Goal: Task Accomplishment & Management: Complete application form

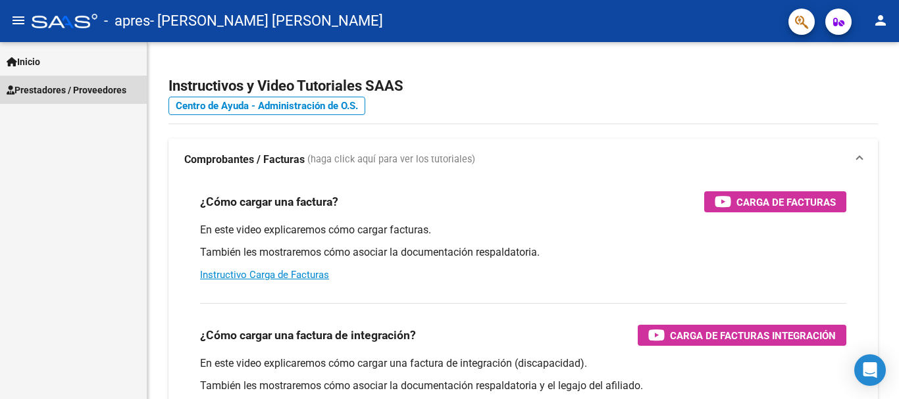
click at [96, 86] on span "Prestadores / Proveedores" at bounding box center [67, 90] width 120 height 14
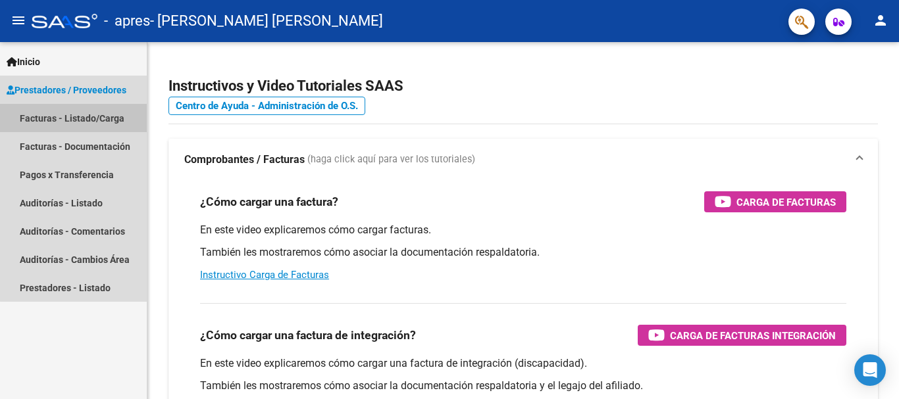
click at [86, 118] on link "Facturas - Listado/Carga" at bounding box center [73, 118] width 147 height 28
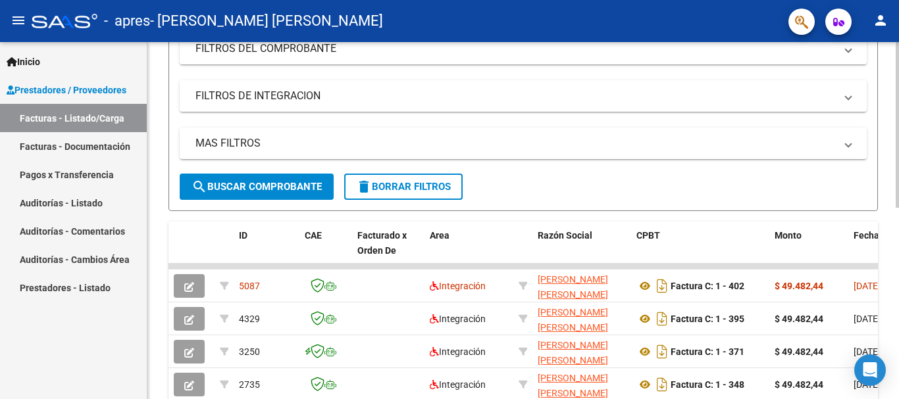
scroll to position [228, 0]
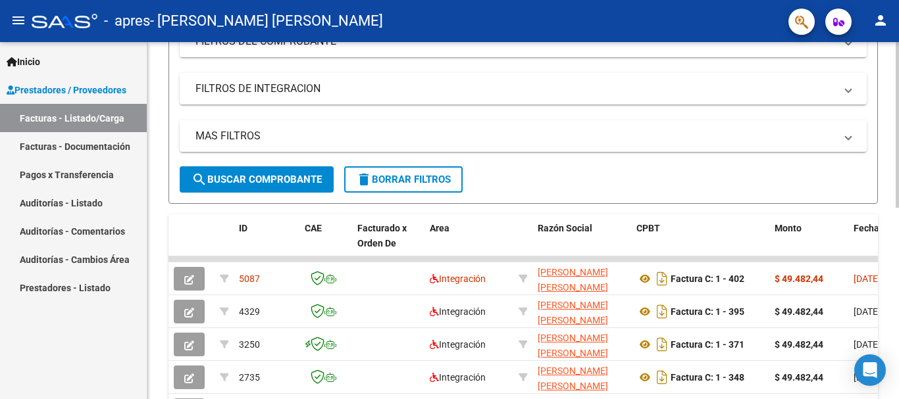
click at [897, 256] on div at bounding box center [897, 234] width 3 height 166
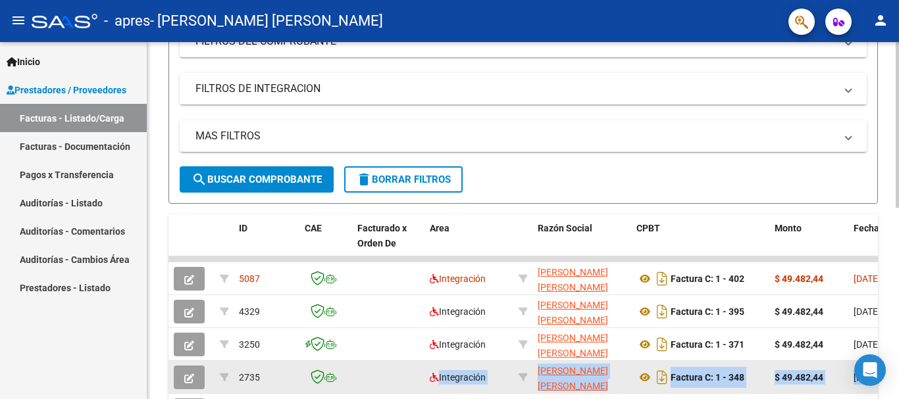
drag, startPoint x: 263, startPoint y: 397, endPoint x: 353, endPoint y: 378, distance: 92.7
click at [353, 378] on datatable-scroller "5087 Integración [PERSON_NAME] [PERSON_NAME] 27316019272 Factura C: 1 - 402 $ 4…" at bounding box center [522, 375] width 709 height 236
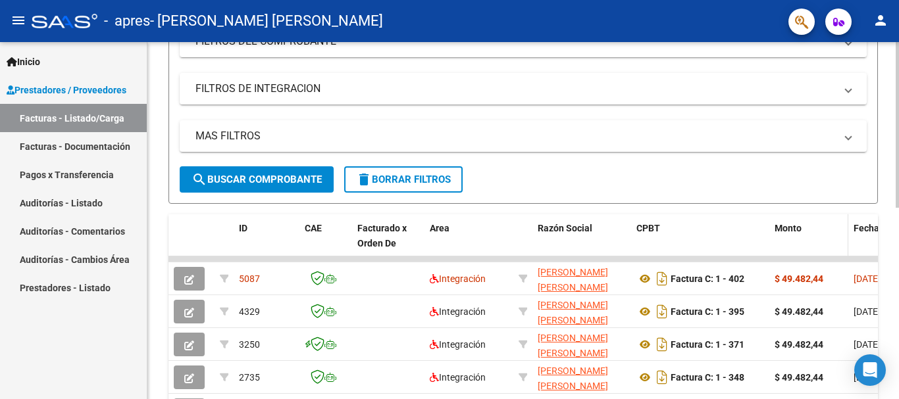
click at [818, 235] on div "Monto" at bounding box center [808, 228] width 68 height 15
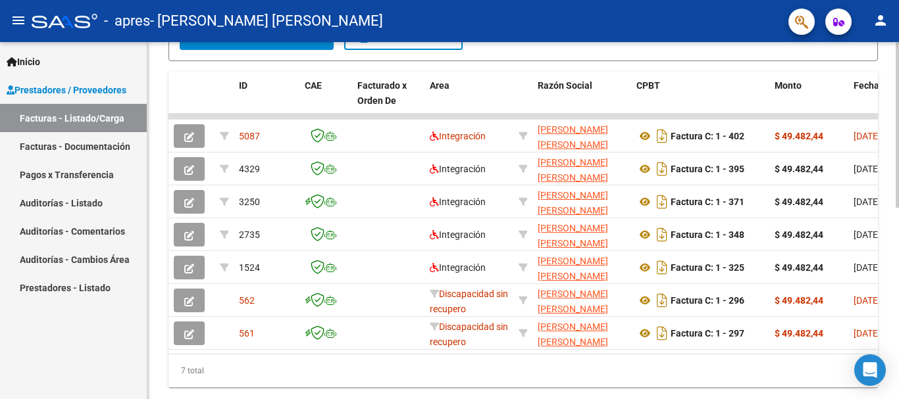
scroll to position [375, 0]
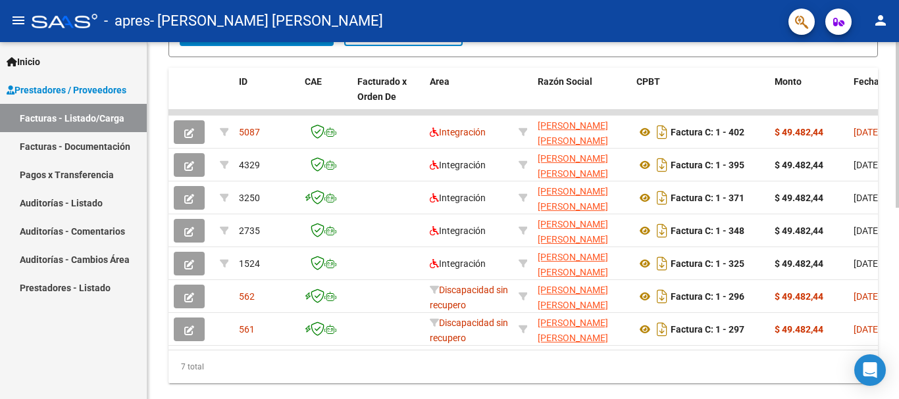
click at [898, 361] on div at bounding box center [897, 304] width 3 height 166
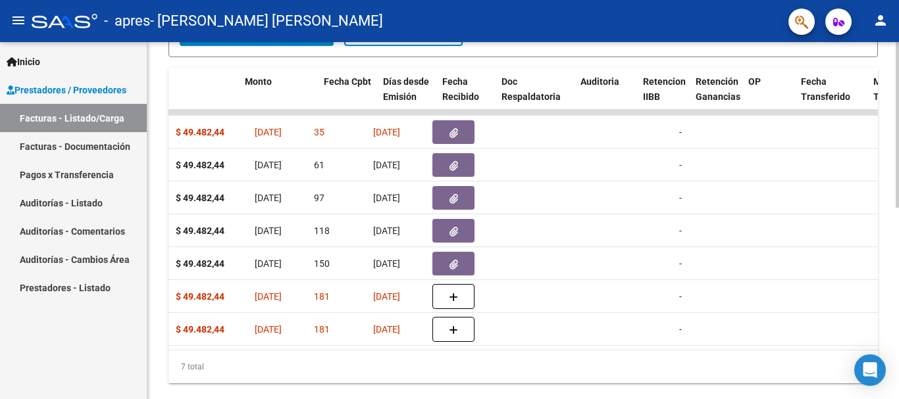
scroll to position [0, 524]
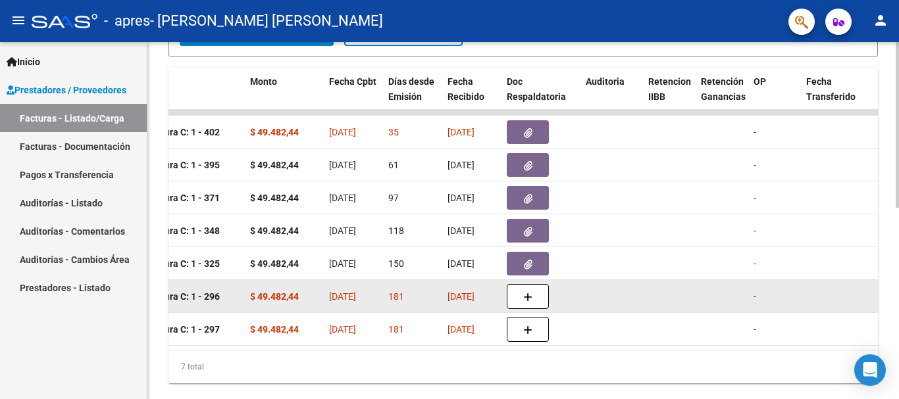
click at [466, 299] on span "[DATE]" at bounding box center [460, 296] width 27 height 11
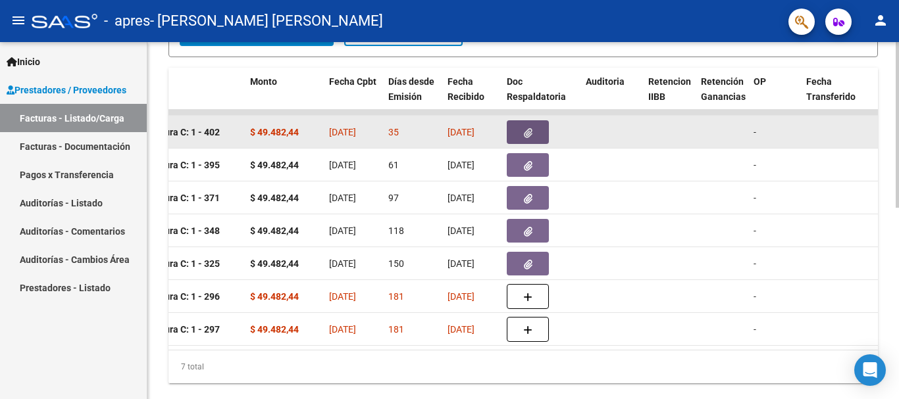
click at [532, 134] on icon "button" at bounding box center [528, 133] width 9 height 10
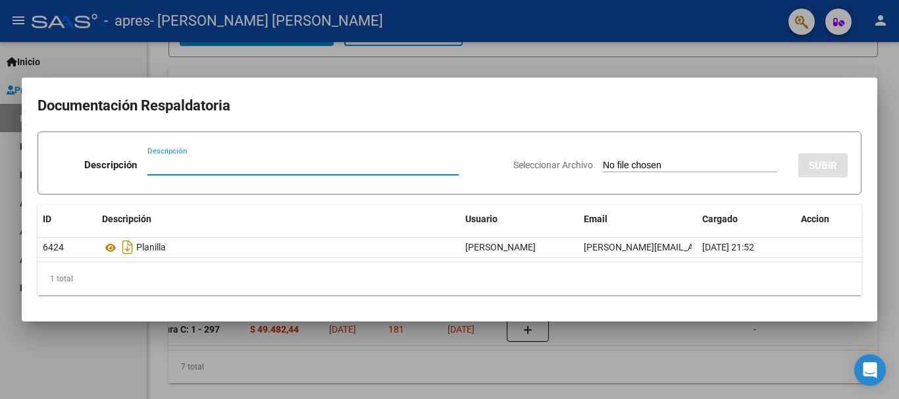
click at [679, 157] on div "Seleccionar Archivo SUBIR" at bounding box center [680, 163] width 334 height 40
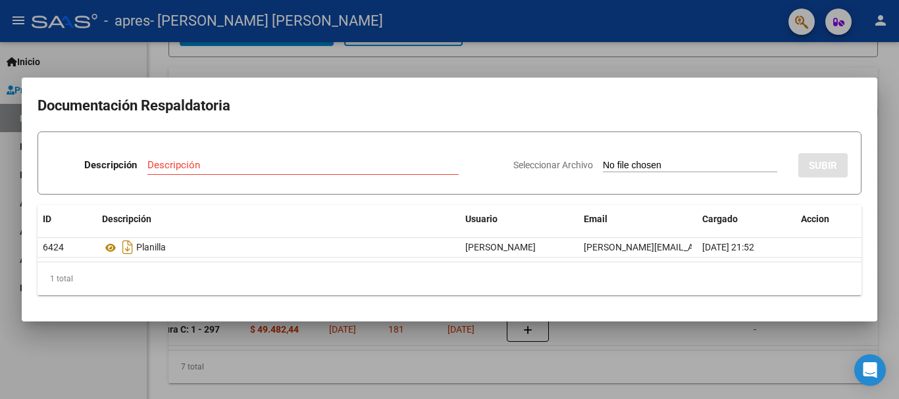
click at [650, 164] on input "Seleccionar Archivo" at bounding box center [690, 166] width 174 height 13
click at [895, 144] on div at bounding box center [449, 199] width 899 height 399
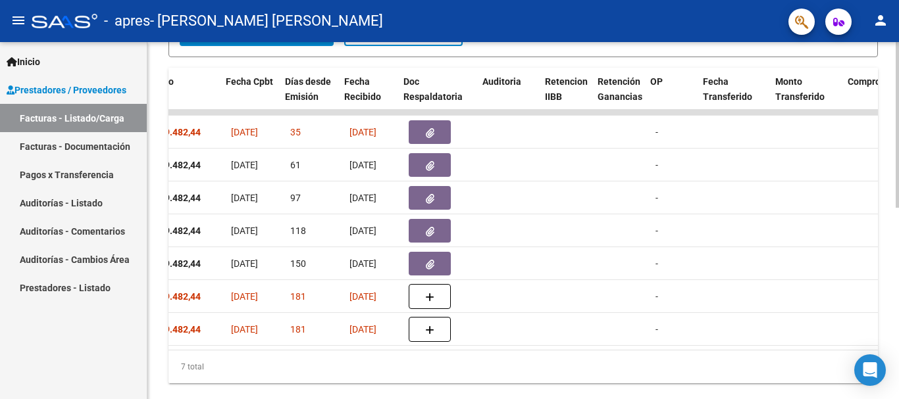
scroll to position [0, 628]
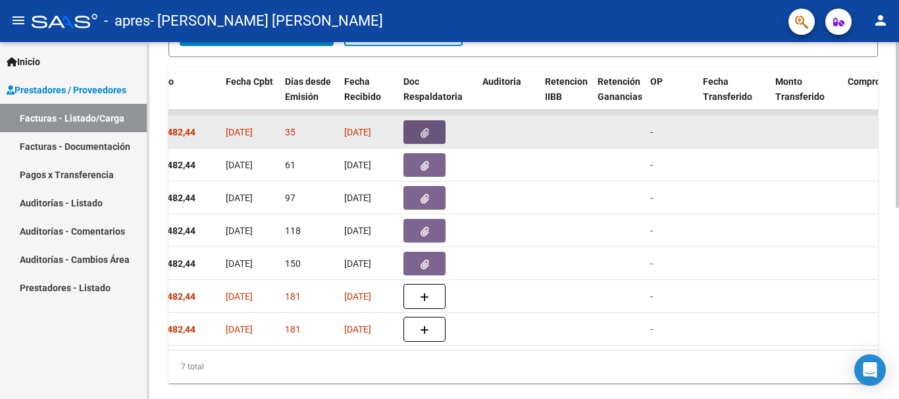
click at [425, 133] on icon "button" at bounding box center [424, 133] width 9 height 10
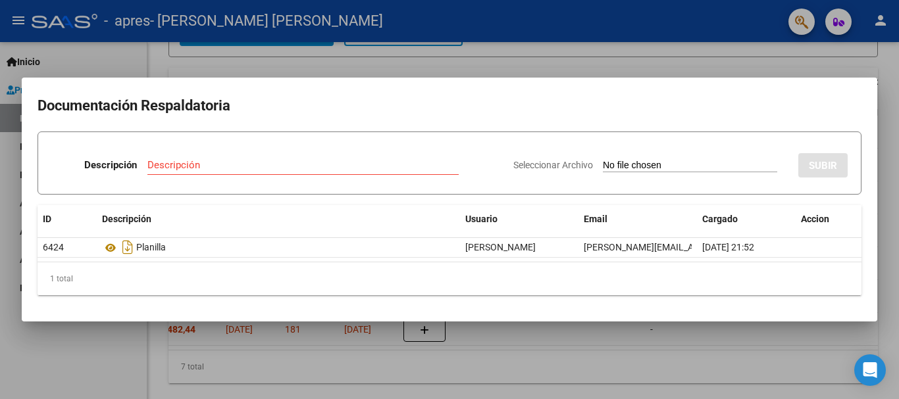
click at [630, 158] on div "Seleccionar Archivo SUBIR" at bounding box center [680, 163] width 334 height 40
click at [332, 159] on input "Descripción" at bounding box center [302, 165] width 311 height 12
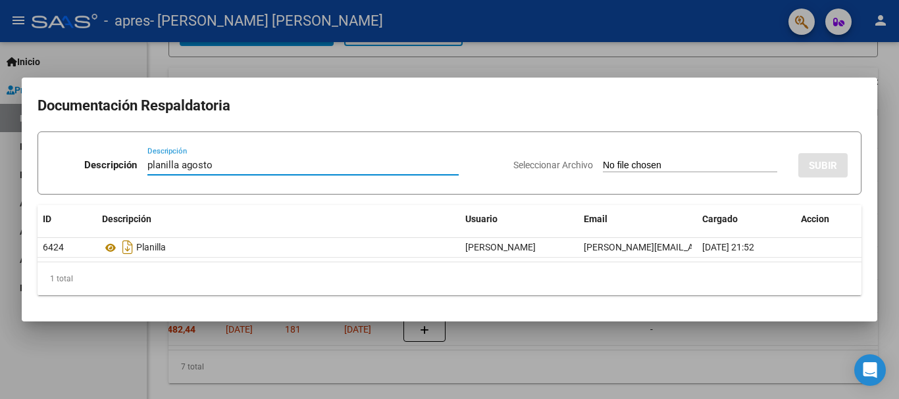
type input "planilla agosto"
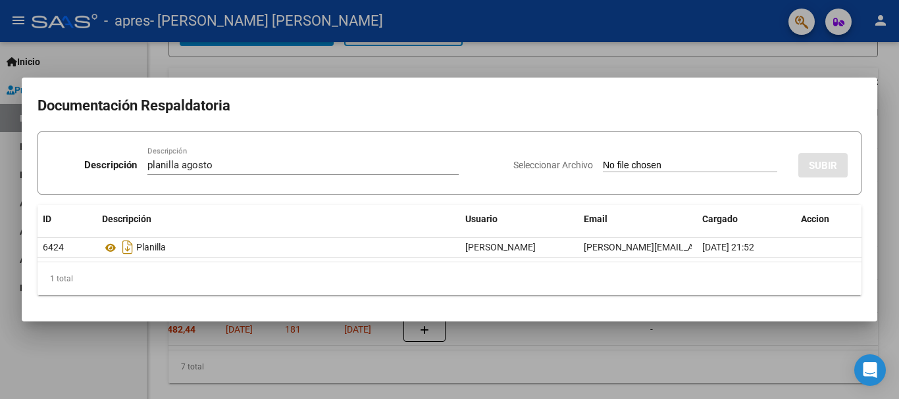
click at [636, 161] on input "Seleccionar Archivo" at bounding box center [690, 166] width 174 height 13
type input "C:\fakepath\20251006_212015.pdf"
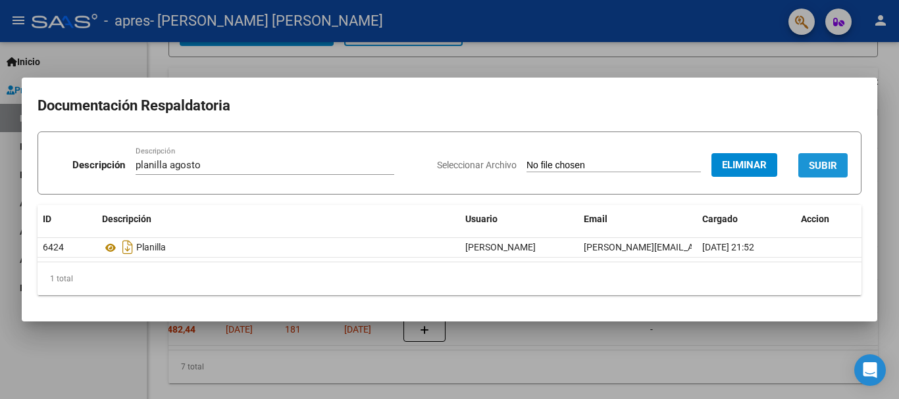
click at [811, 170] on span "SUBIR" at bounding box center [823, 166] width 28 height 12
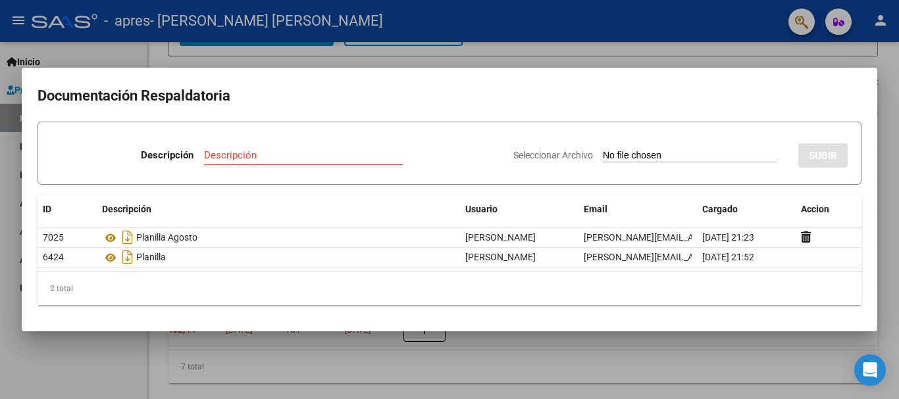
click at [778, 341] on div at bounding box center [449, 199] width 899 height 399
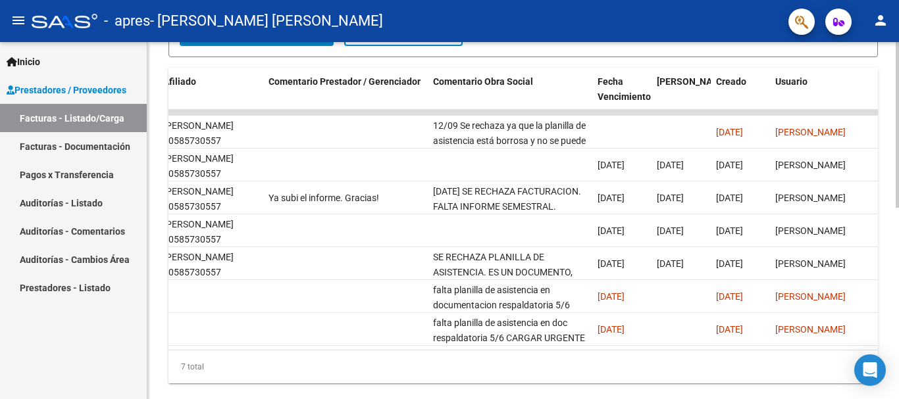
scroll to position [0, 1865]
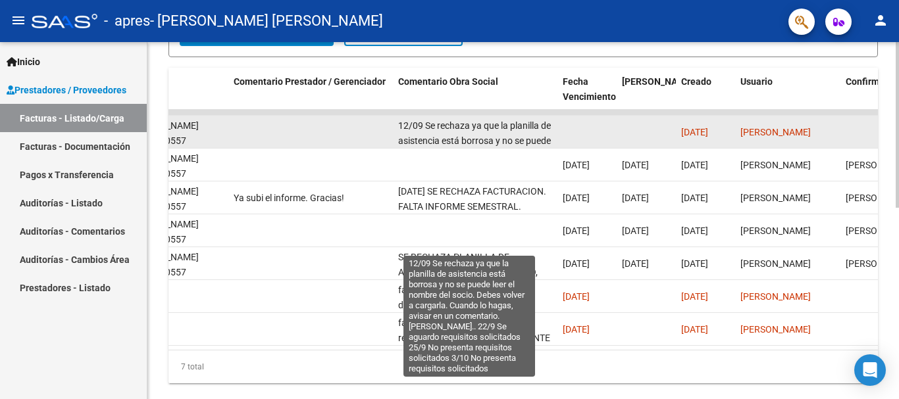
click at [486, 121] on span "12/09 Se rechaza ya que la planilla de asistencia está borrosa y no se puede le…" at bounding box center [474, 185] width 153 height 130
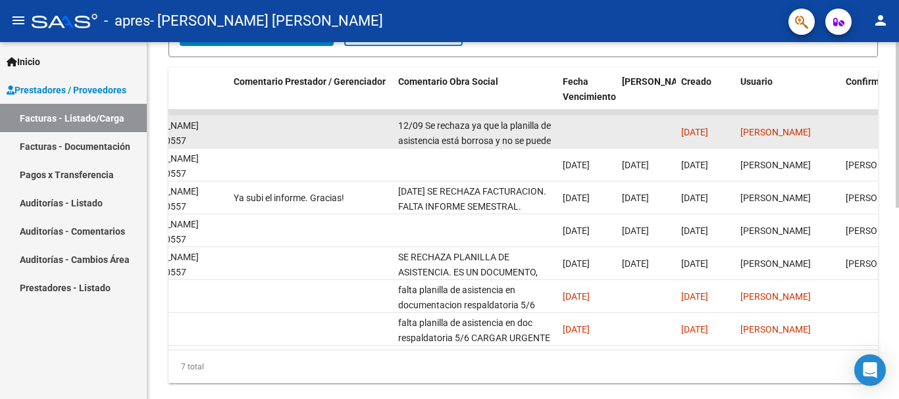
click at [479, 132] on div "12/09 Se rechaza ya que la planilla de asistencia está borrosa y no se puede le…" at bounding box center [475, 132] width 154 height 28
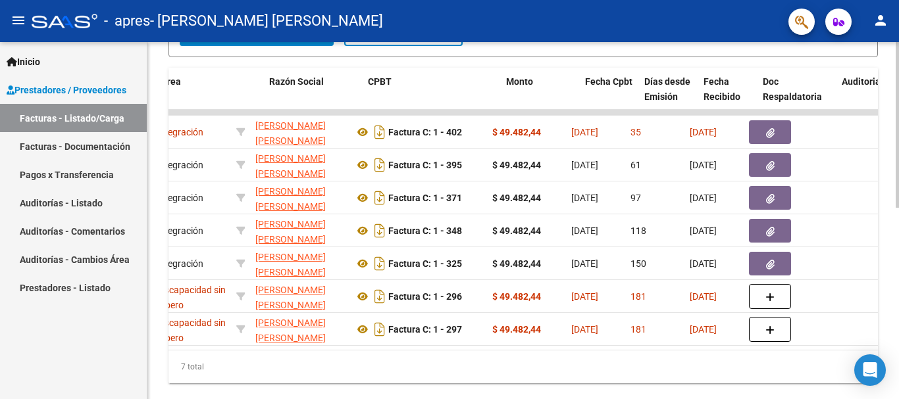
scroll to position [0, 0]
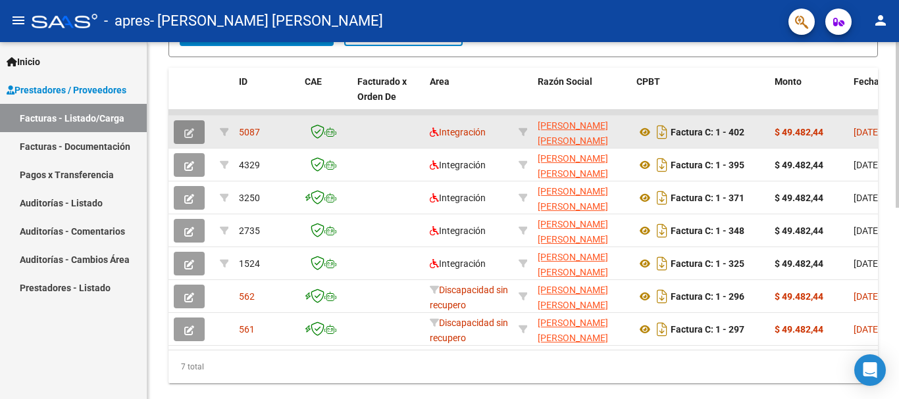
click at [182, 137] on button "button" at bounding box center [189, 132] width 31 height 24
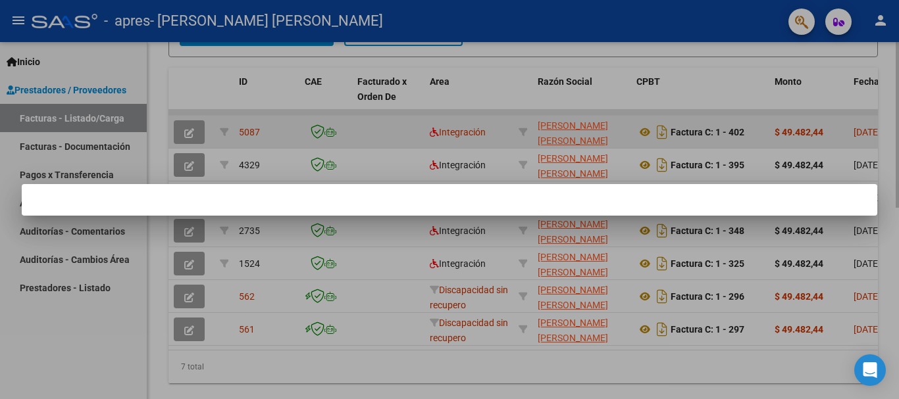
click at [182, 137] on div at bounding box center [449, 199] width 899 height 399
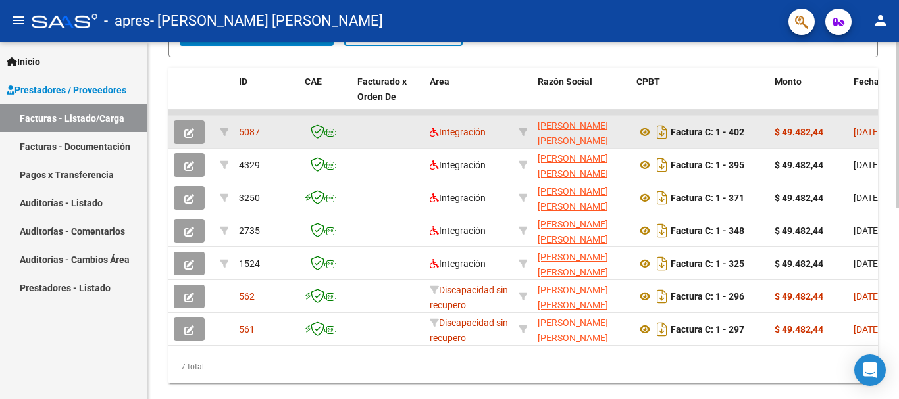
scroll to position [375, 0]
click at [182, 137] on button "button" at bounding box center [189, 132] width 31 height 24
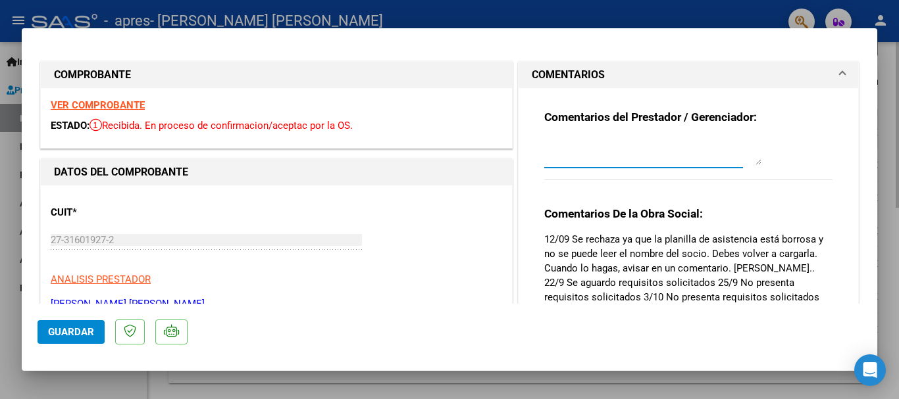
click at [590, 157] on textarea at bounding box center [652, 152] width 217 height 26
type textarea "Volvi a subir la planilla"
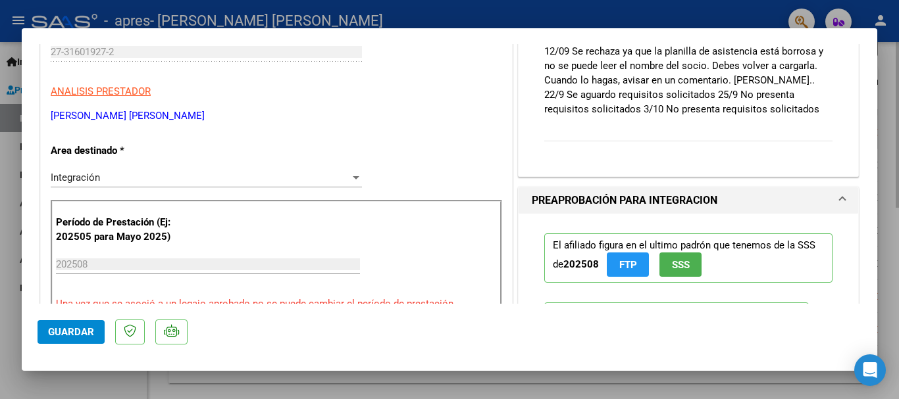
scroll to position [0, 0]
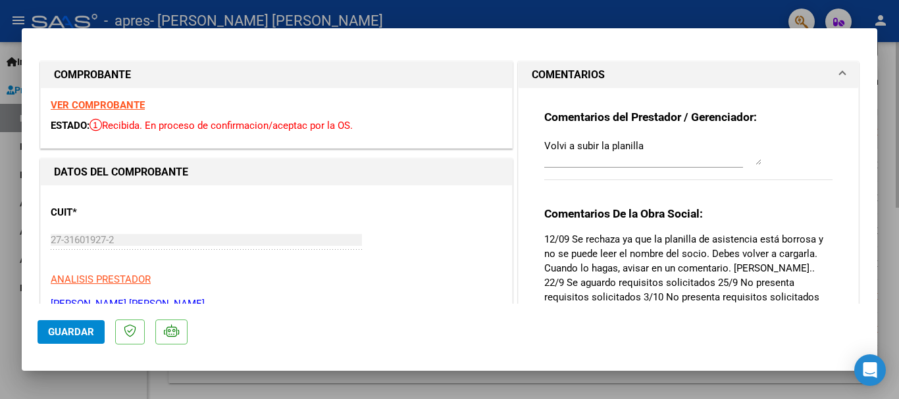
click at [83, 329] on span "Guardar" at bounding box center [71, 332] width 46 height 12
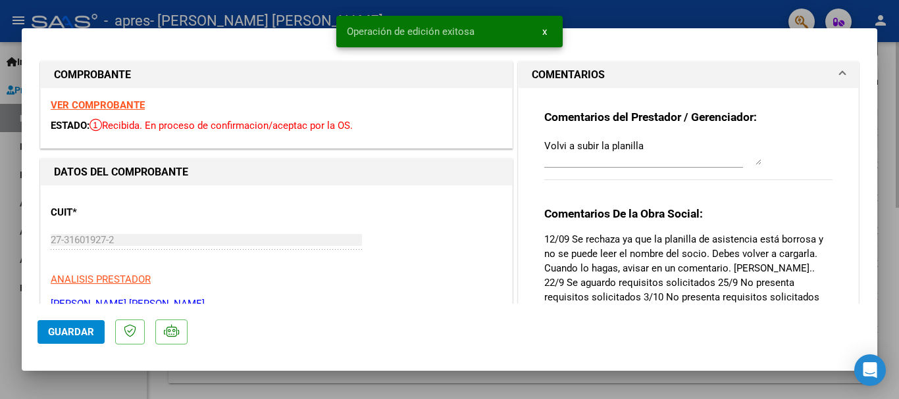
click at [887, 220] on div at bounding box center [449, 199] width 899 height 399
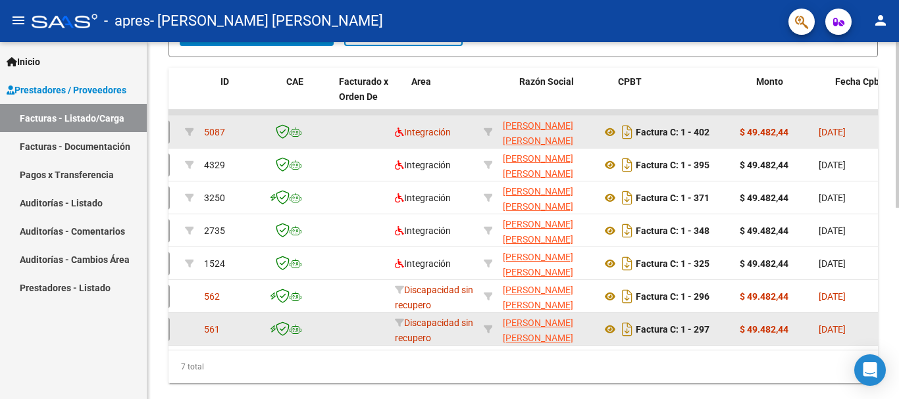
scroll to position [0, 18]
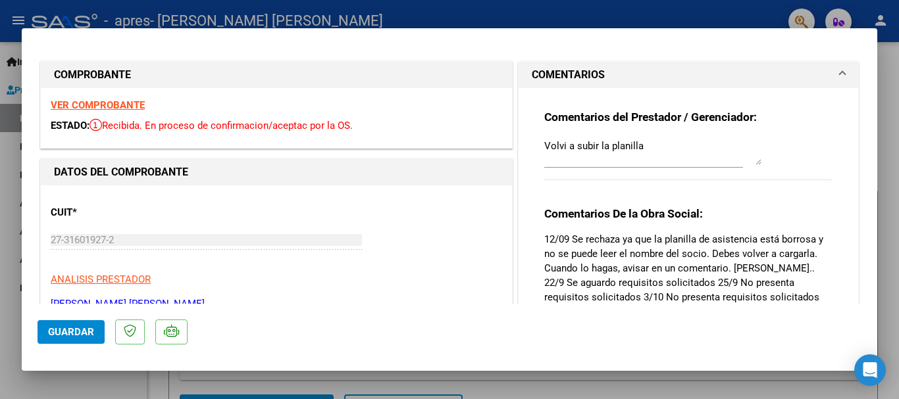
click at [894, 239] on div at bounding box center [449, 199] width 899 height 399
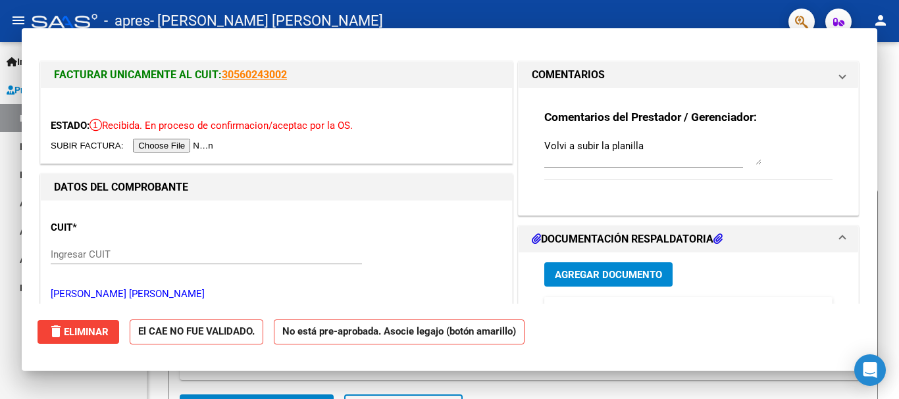
type input "$ 0,00"
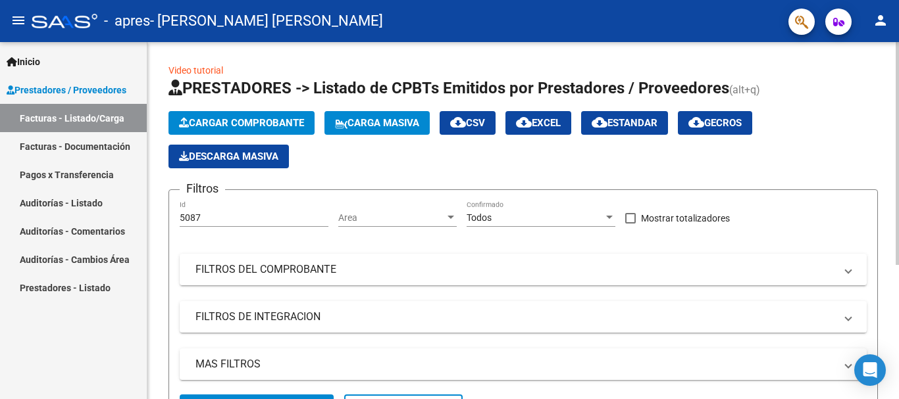
scroll to position [215, 0]
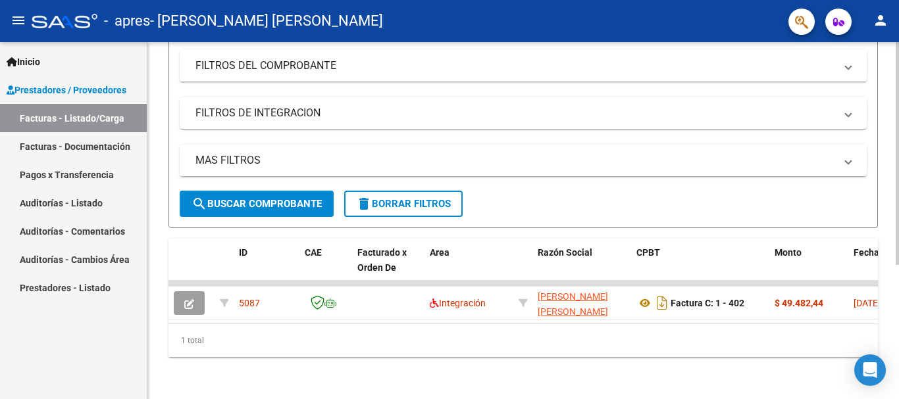
click at [898, 347] on div at bounding box center [897, 220] width 3 height 357
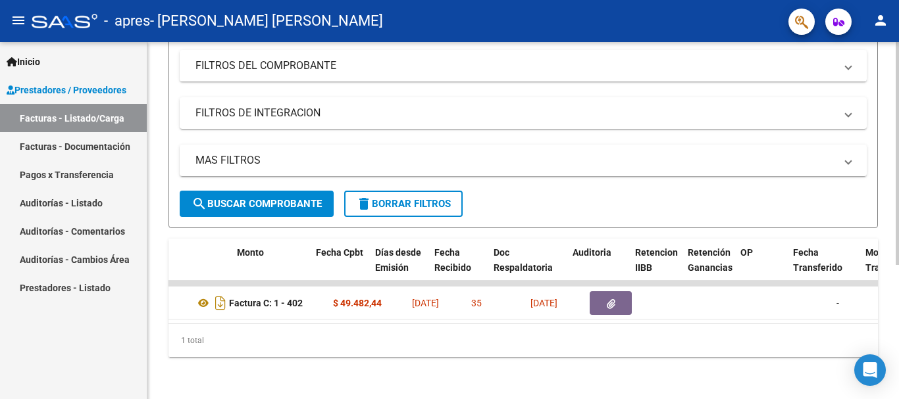
scroll to position [0, 545]
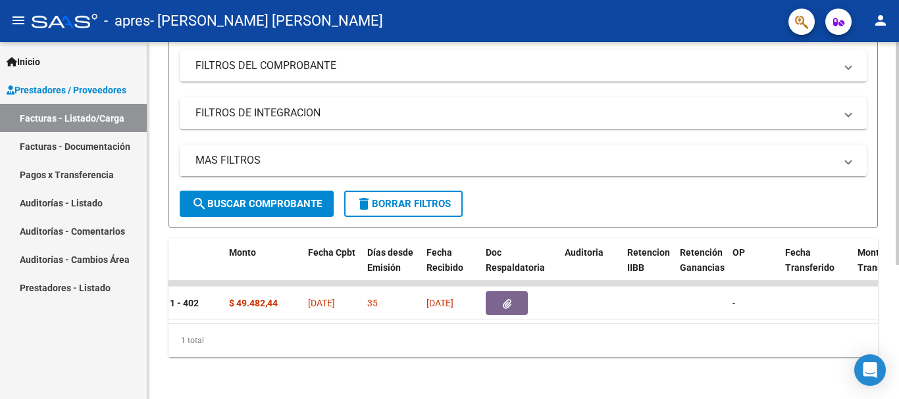
click at [898, 279] on div at bounding box center [897, 287] width 3 height 223
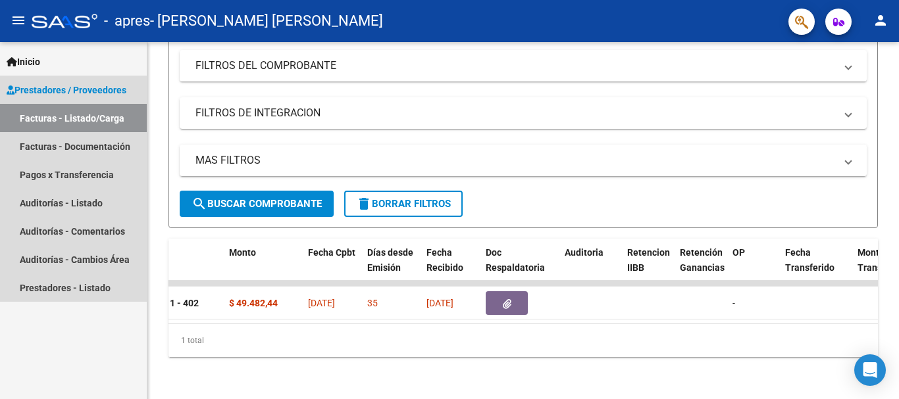
click at [102, 117] on link "Facturas - Listado/Carga" at bounding box center [73, 118] width 147 height 28
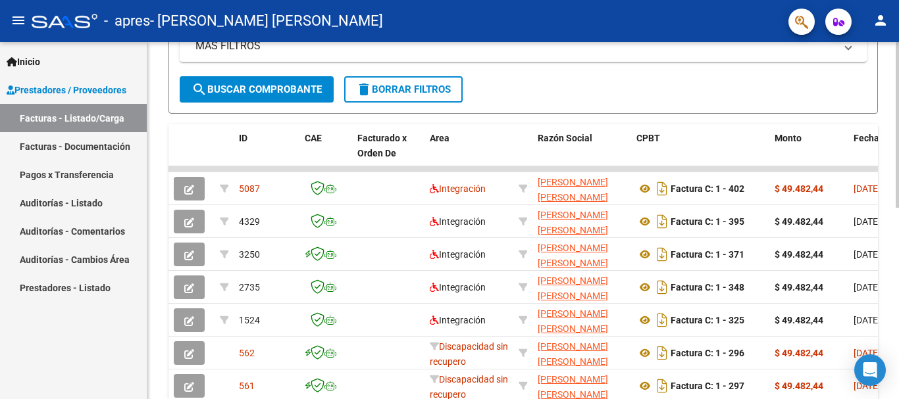
scroll to position [412, 0]
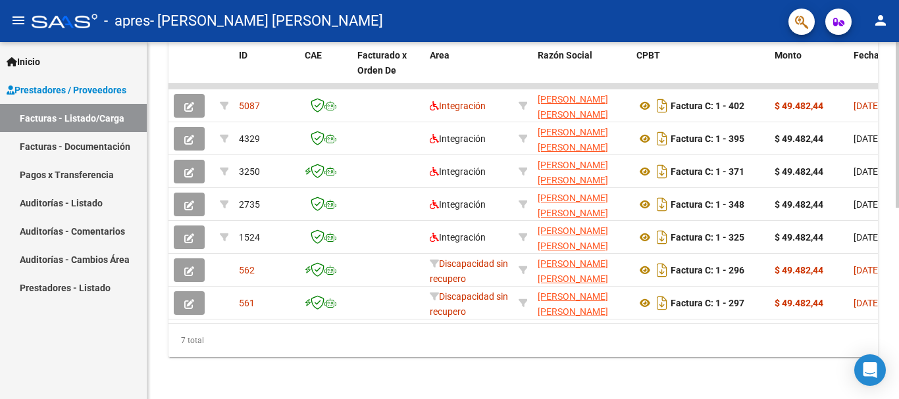
click at [898, 388] on div at bounding box center [897, 317] width 3 height 166
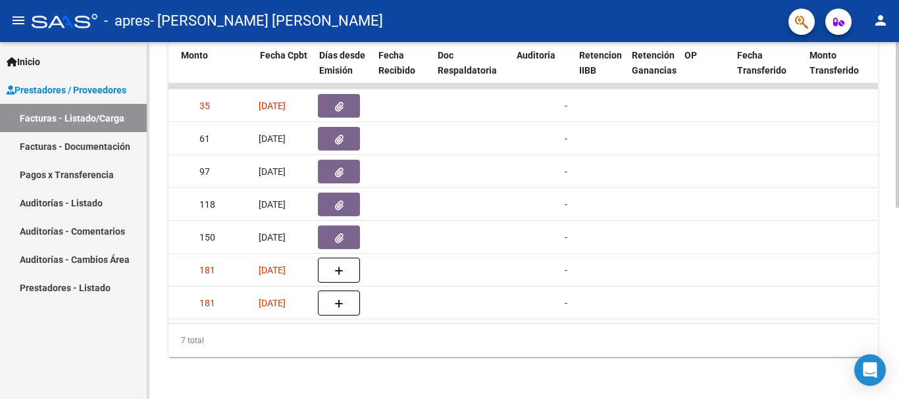
scroll to position [0, 593]
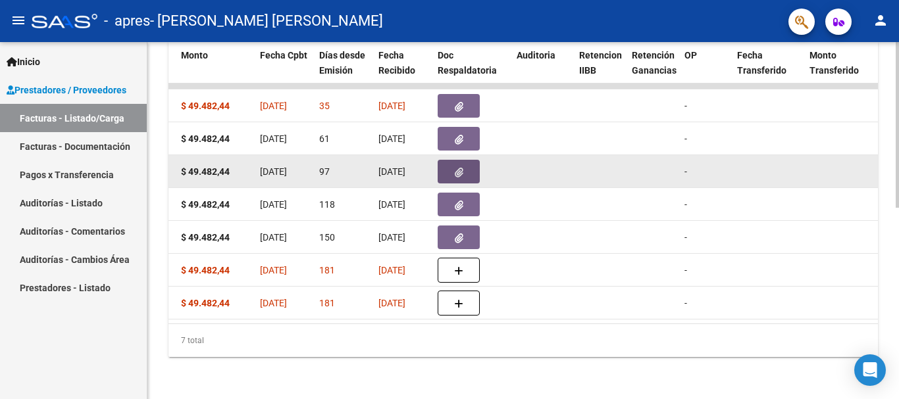
click at [461, 168] on icon "button" at bounding box center [459, 173] width 9 height 10
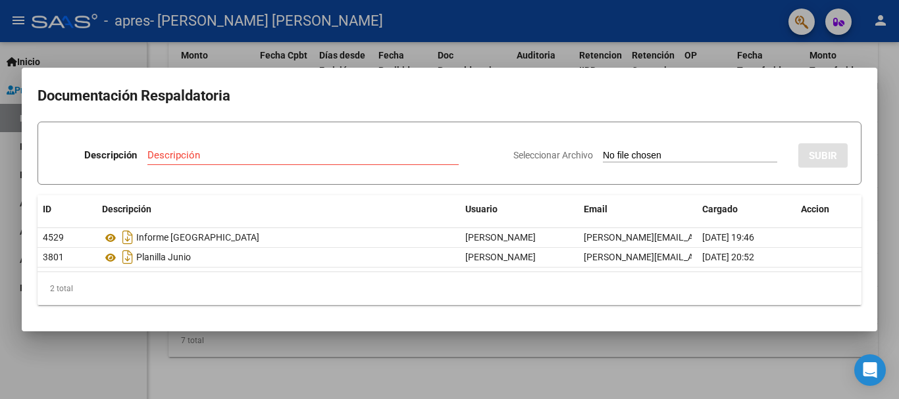
click at [887, 232] on div at bounding box center [449, 199] width 899 height 399
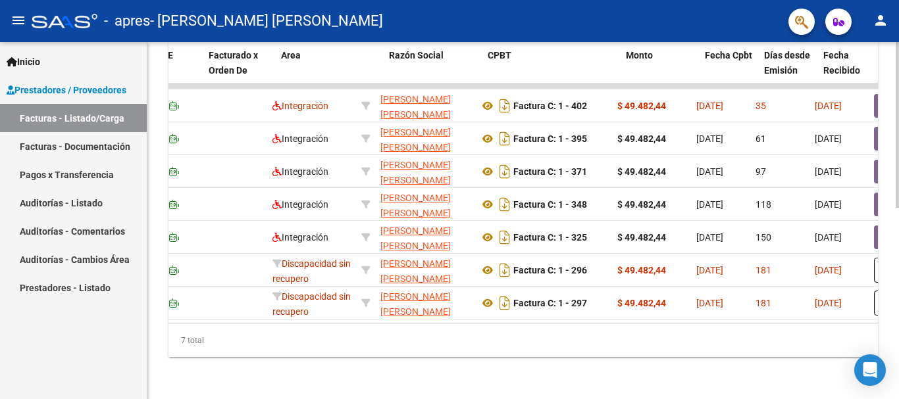
scroll to position [0, 0]
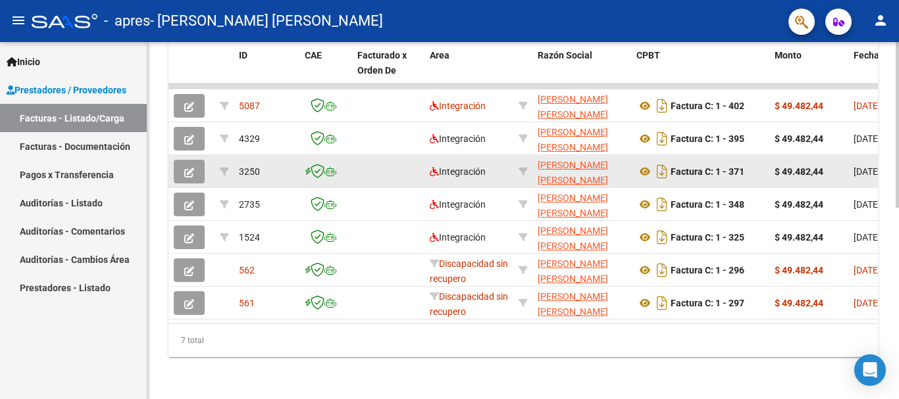
click at [186, 168] on icon "button" at bounding box center [189, 173] width 10 height 10
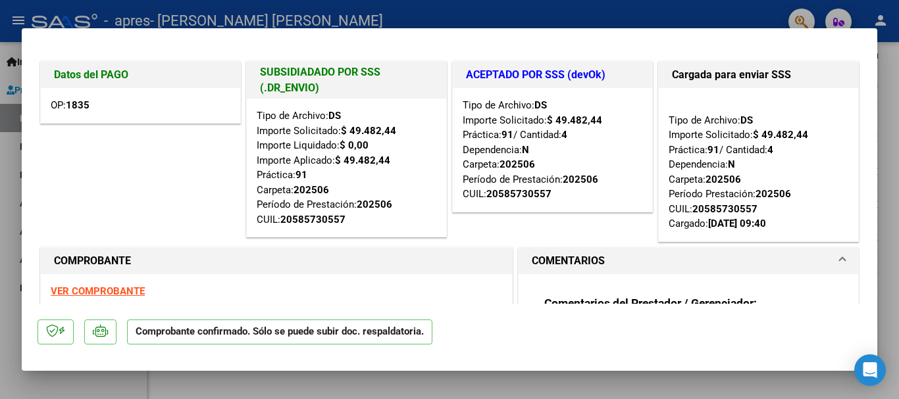
click at [669, 132] on div "Tipo de Archivo: DS Importe Solicitado: $ 49.482,44 Práctica: 91 / Cantidad: 4 …" at bounding box center [759, 165] width 180 height 134
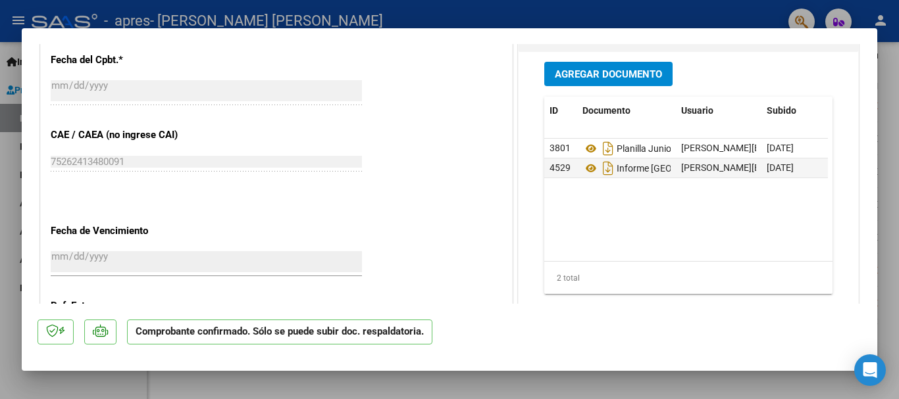
scroll to position [974, 0]
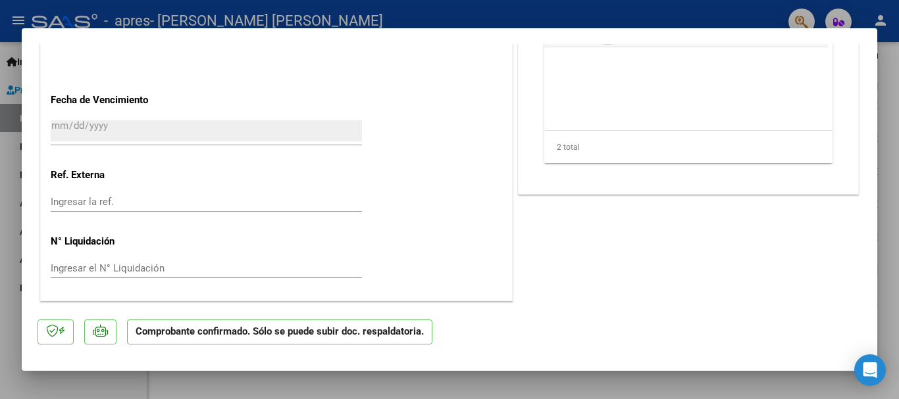
click at [894, 270] on div at bounding box center [449, 199] width 899 height 399
type input "$ 0,00"
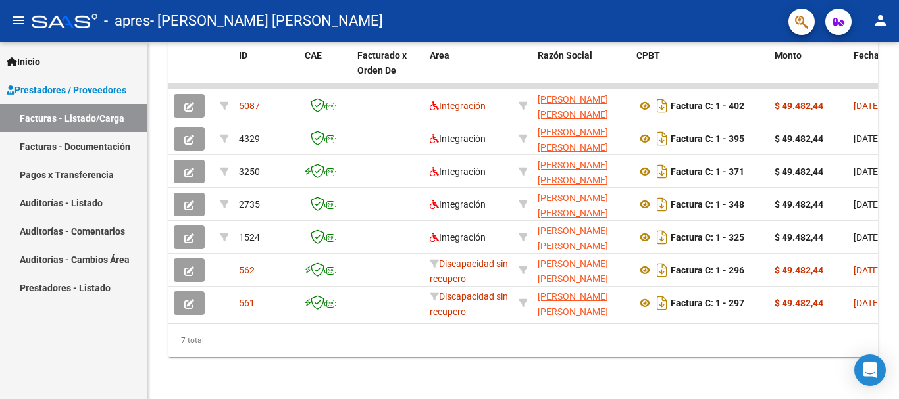
scroll to position [378, 0]
